Goal: Transaction & Acquisition: Purchase product/service

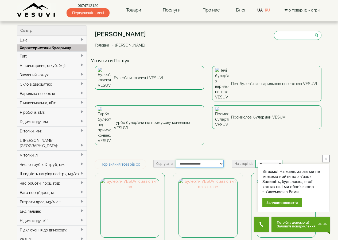
click at [221, 160] on select "**********" at bounding box center [200, 164] width 48 height 8
select select "**********"
click at [176, 160] on select "**********" at bounding box center [200, 164] width 48 height 8
